Goal: Task Accomplishment & Management: Use online tool/utility

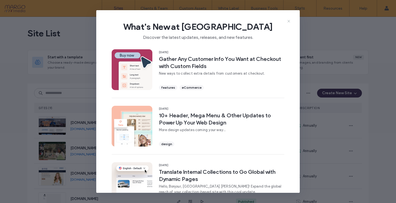
click at [289, 20] on icon at bounding box center [289, 21] width 4 height 4
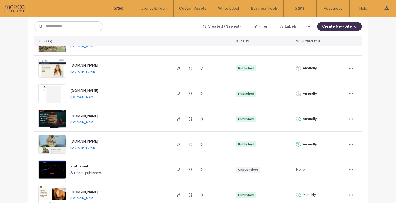
scroll to position [115, 0]
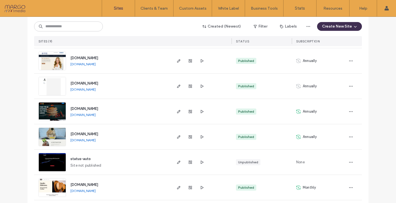
click at [95, 134] on span "[DOMAIN_NAME]" at bounding box center [84, 134] width 28 height 4
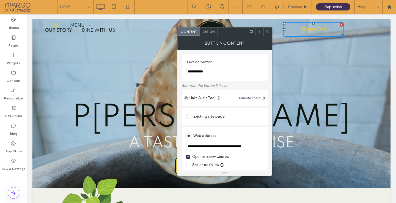
type input "**********"
click at [268, 33] on icon at bounding box center [268, 31] width 4 height 4
click at [267, 30] on icon at bounding box center [268, 31] width 4 height 4
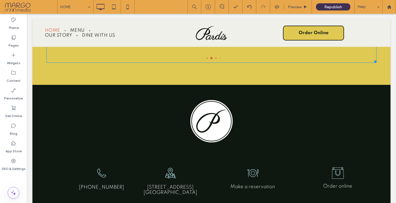
scroll to position [1262, 0]
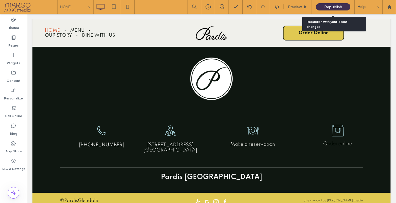
click at [334, 6] on span "Republish" at bounding box center [333, 7] width 18 height 5
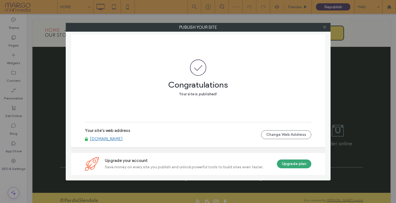
click at [324, 27] on icon at bounding box center [325, 27] width 4 height 4
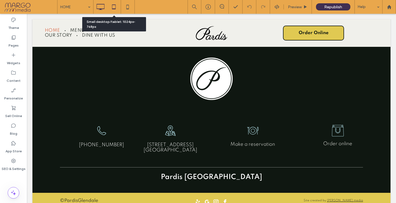
click at [112, 6] on use at bounding box center [114, 6] width 4 height 5
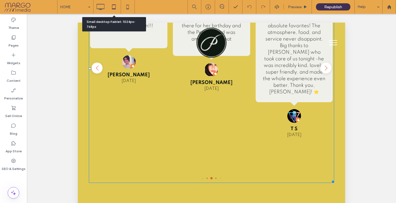
scroll to position [0, 0]
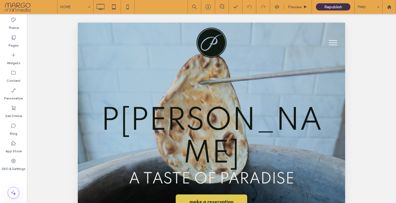
click at [332, 44] on button "menu" at bounding box center [333, 42] width 14 height 14
